Goal: Transaction & Acquisition: Purchase product/service

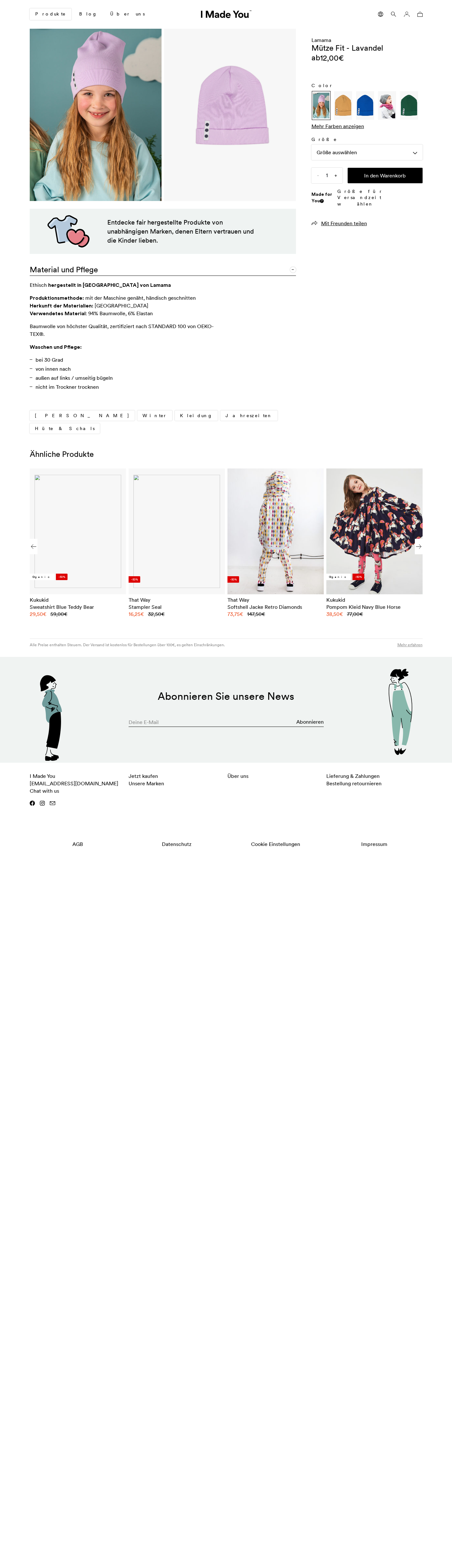
scroll to position [0, 395]
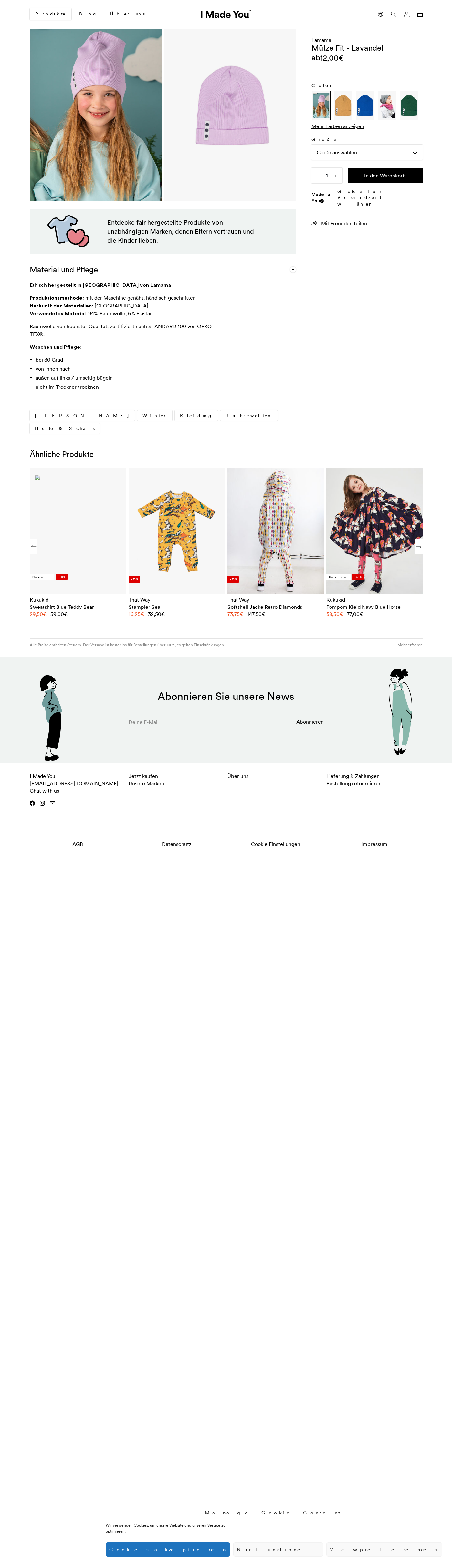
scroll to position [0, 395]
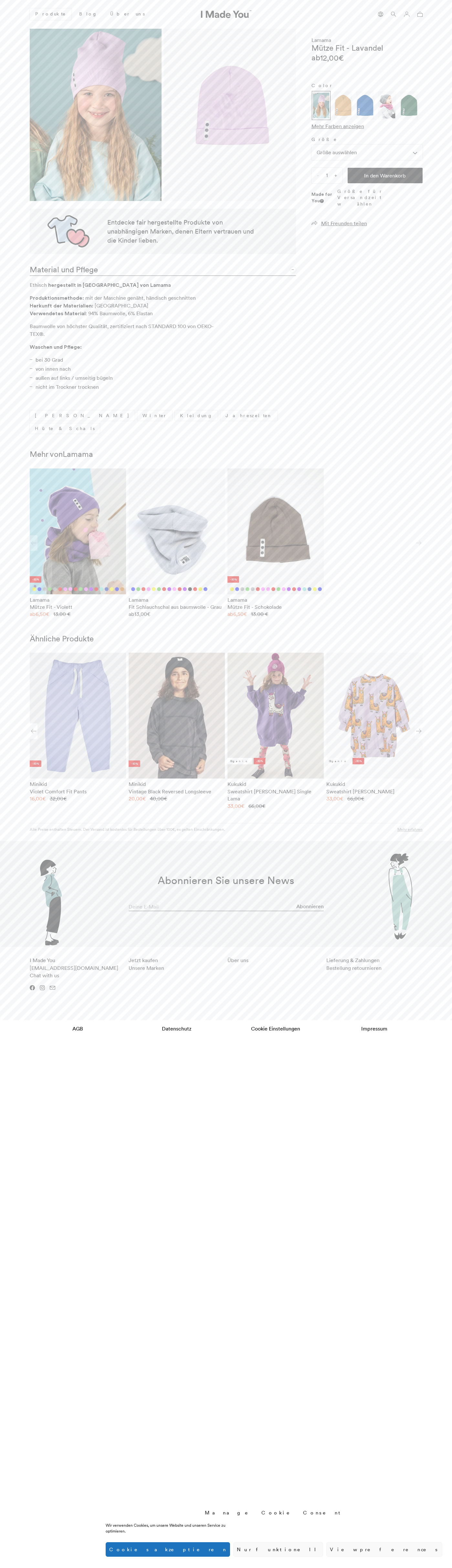
click at [385, 175] on button "In den Warenkorb" at bounding box center [384, 175] width 75 height 15
click at [420, 14] on icon at bounding box center [420, 14] width 5 height 5
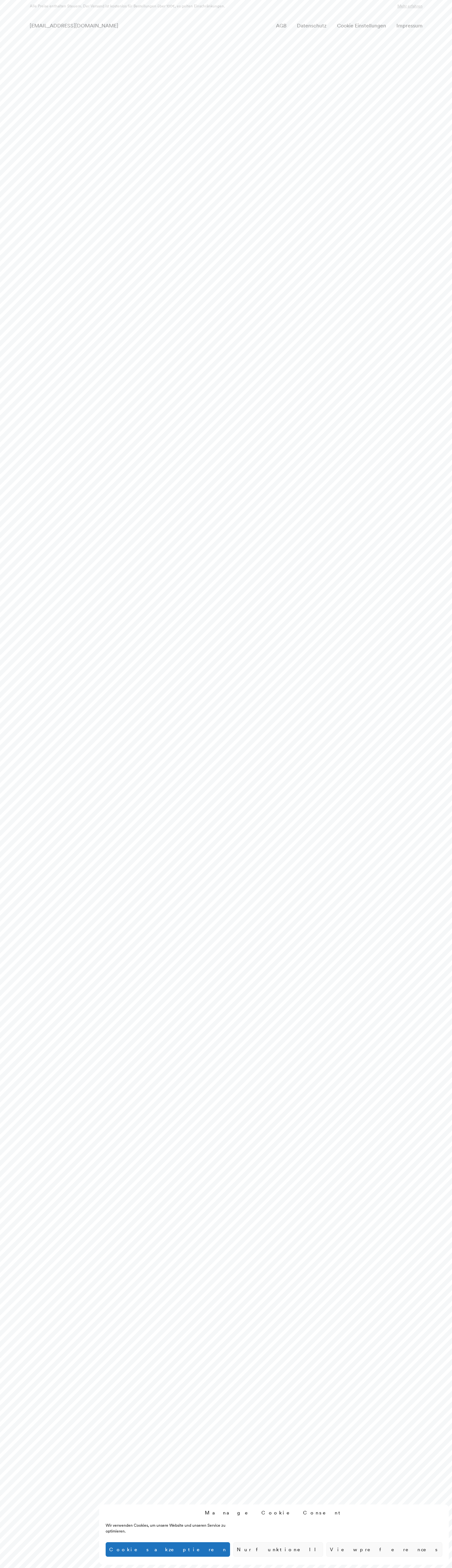
click at [331, 24] on ul "AGB Datenschutz Cookie Einstellungen Impressum" at bounding box center [349, 26] width 147 height 11
click at [438, 37] on html "Manage Cookie Consent Wir verwenden Cookies, um unsere Website und unseren Serv…" at bounding box center [226, 18] width 452 height 37
click at [280, 37] on html "Manage Cookie Consent Wir verwenden Cookies, um unsere Website und unseren Serv…" at bounding box center [226, 18] width 452 height 37
click at [13, 37] on html "Manage Cookie Consent Wir verwenden Cookies, um unsere Website und unseren Serv…" at bounding box center [226, 18] width 452 height 37
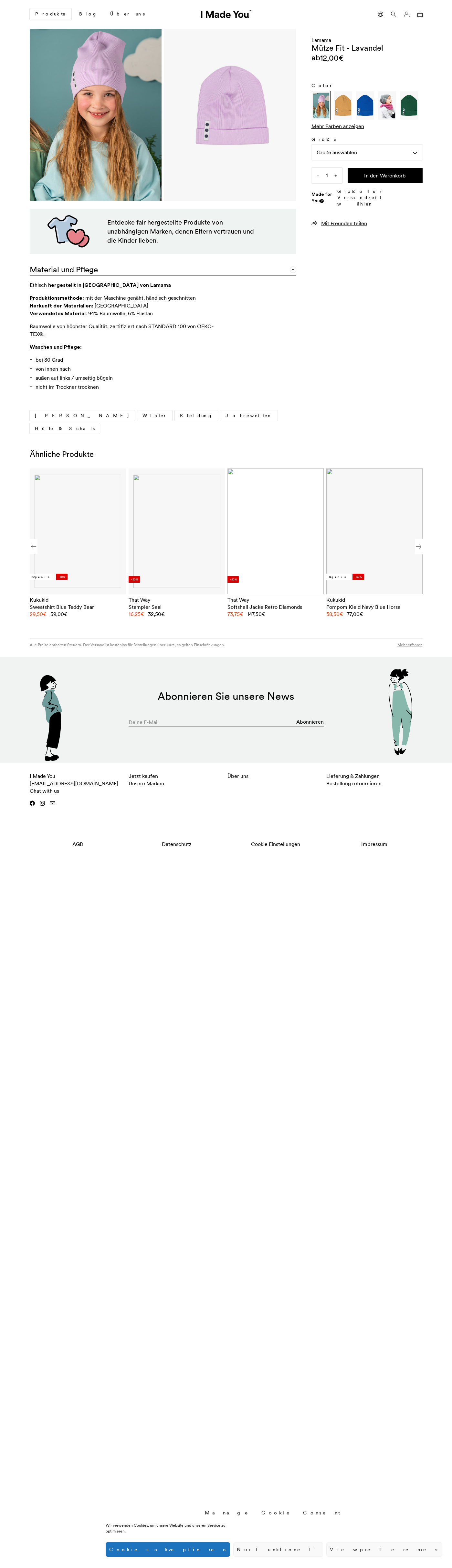
scroll to position [0, 395]
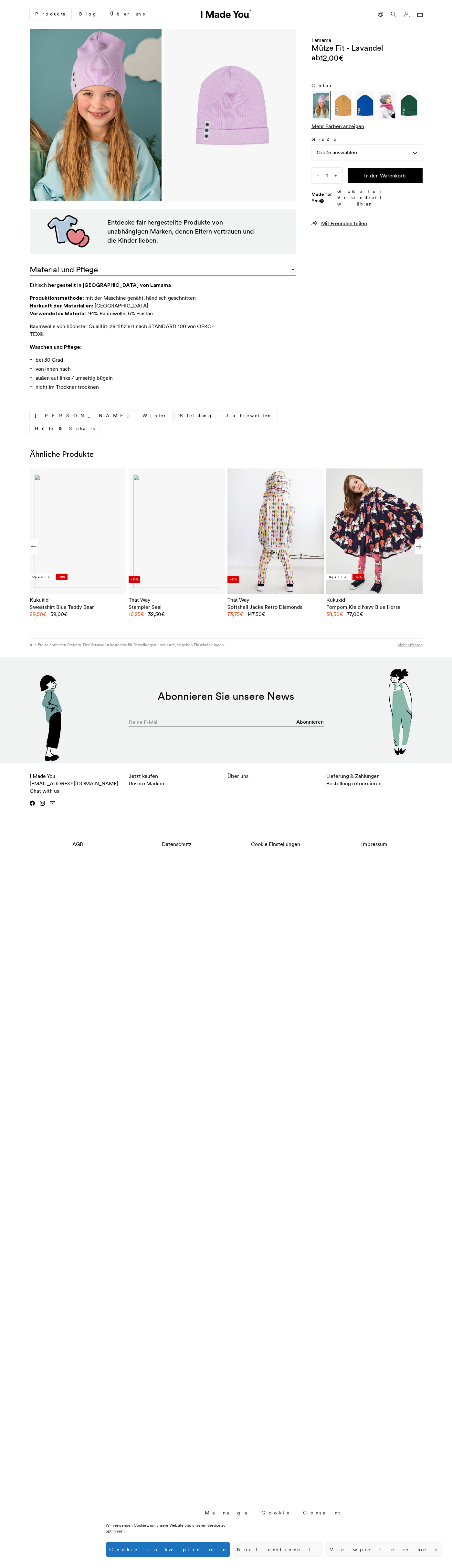
scroll to position [0, 395]
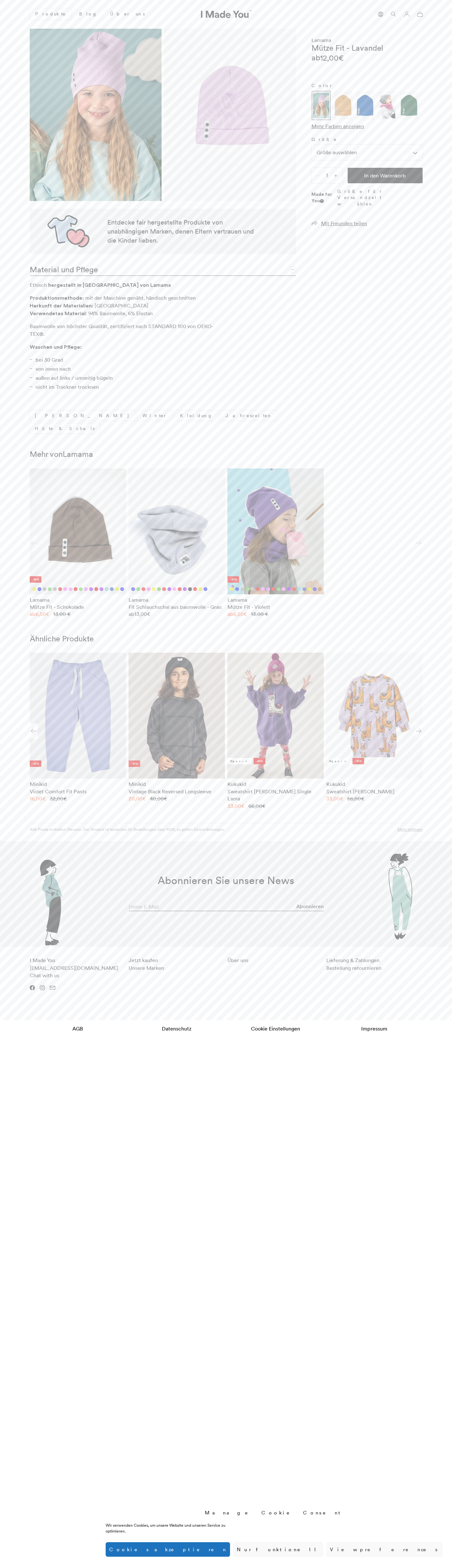
click at [387, 105] on img at bounding box center [386, 105] width 16 height 26
click at [327, 175] on input "1" at bounding box center [327, 175] width 31 height 15
click at [385, 175] on button "In den Warenkorb" at bounding box center [384, 175] width 75 height 15
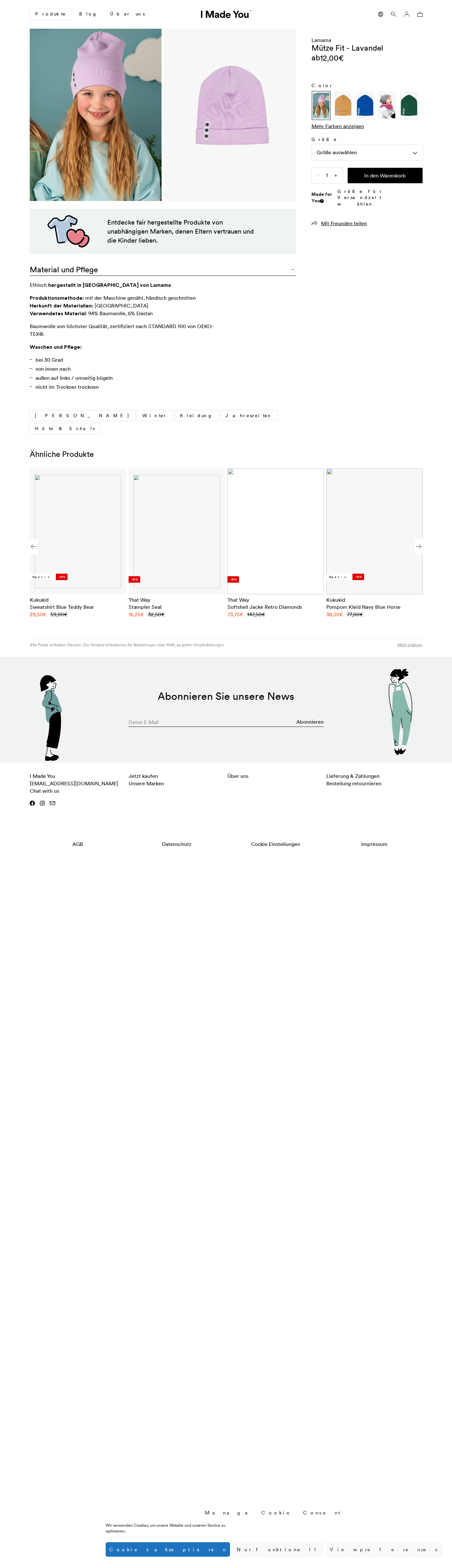
scroll to position [0, 395]
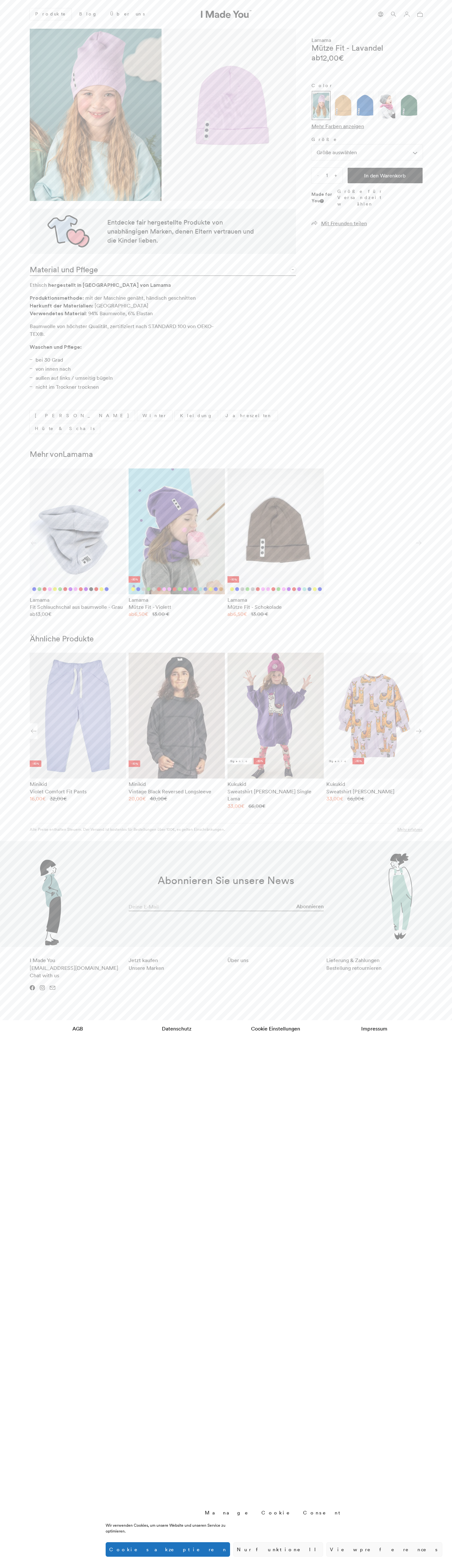
click at [420, 14] on icon at bounding box center [420, 14] width 5 height 5
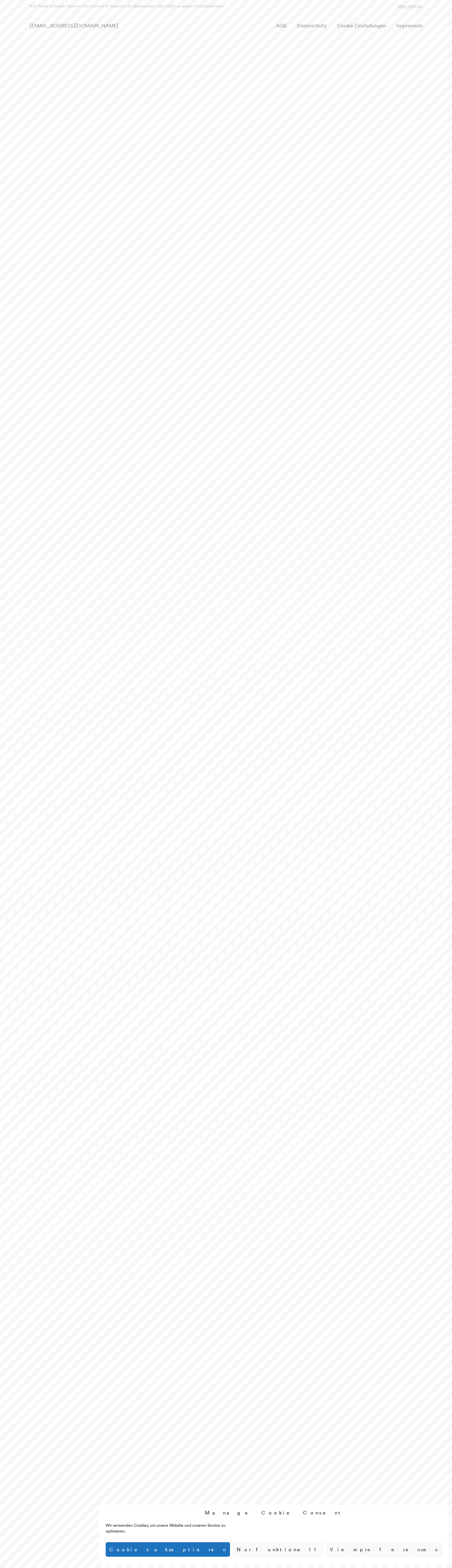
click at [225, 18] on div "hello@imadeyou.com AGB Datenschutz Cookie Einstellungen Impressum" at bounding box center [226, 26] width 452 height 24
click at [431, 37] on html "Manage Cookie Consent Wir verwenden Cookies, um unsere Website und unseren Serv…" at bounding box center [226, 18] width 452 height 37
click at [364, 37] on html "Manage Cookie Consent Wir verwenden Cookies, um unsere Website und unseren Serv…" at bounding box center [226, 18] width 452 height 37
click at [9, 37] on html "Manage Cookie Consent Wir verwenden Cookies, um unsere Website und unseren Serv…" at bounding box center [226, 18] width 452 height 37
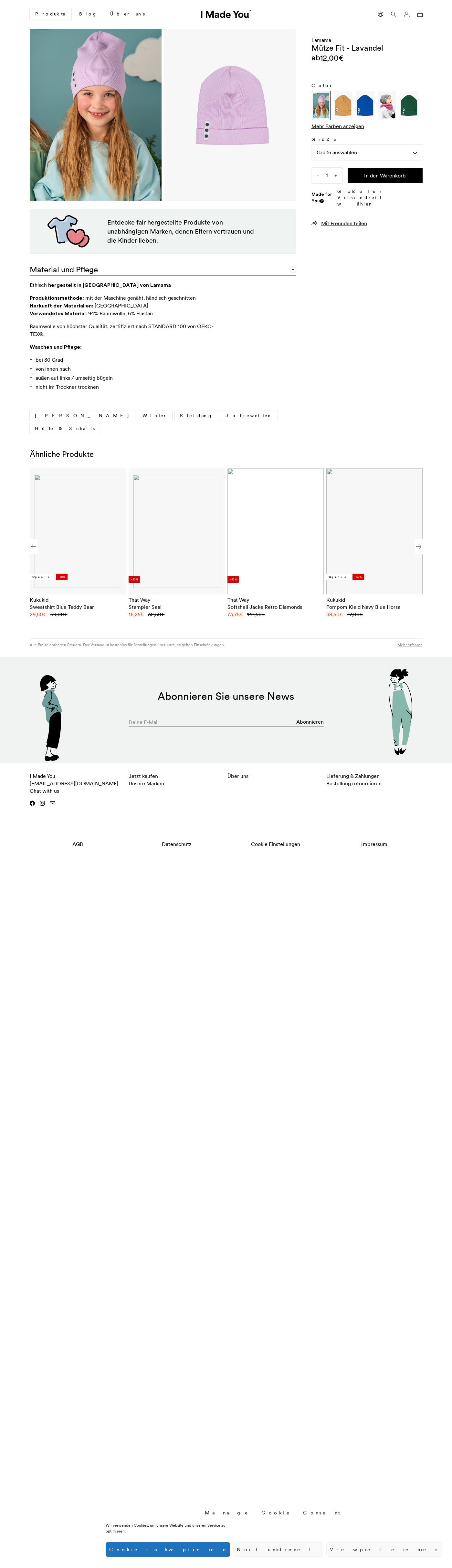
scroll to position [0, 395]
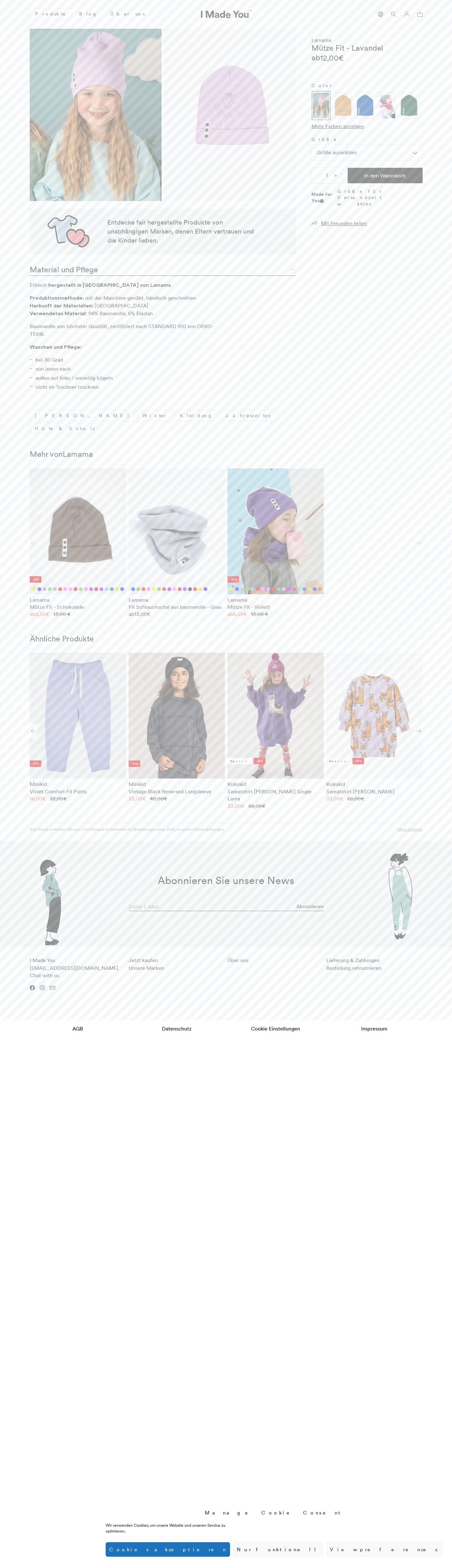
click at [420, 14] on icon at bounding box center [420, 14] width 5 height 5
